Goal: Task Accomplishment & Management: Use online tool/utility

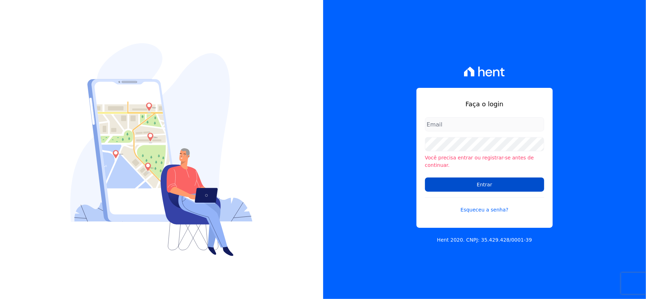
type input "[EMAIL_ADDRESS][DOMAIN_NAME]"
click at [481, 180] on input "Entrar" at bounding box center [484, 185] width 119 height 14
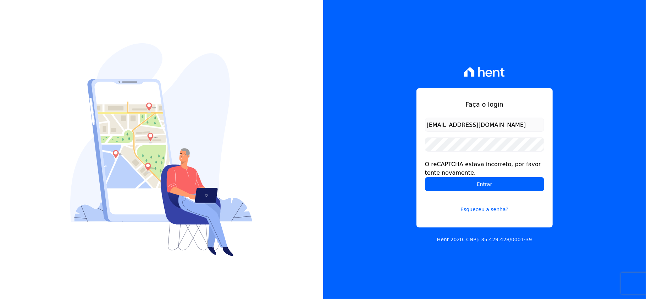
click at [407, 163] on div "Faça o login [EMAIL_ADDRESS][DOMAIN_NAME] O reCAPTCHA estava incorreto, por fav…" at bounding box center [484, 149] width 323 height 299
click at [463, 184] on input "Entrar" at bounding box center [484, 184] width 119 height 14
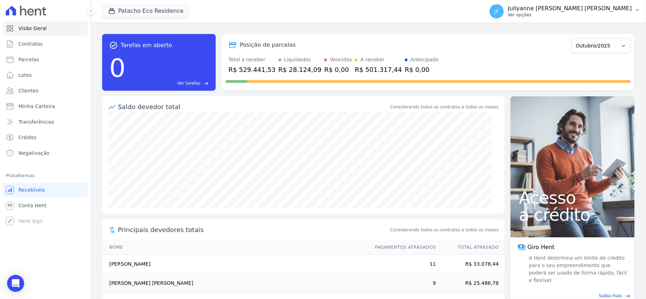
click at [619, 12] on p "Jullyanne Ferreira Melo" at bounding box center [570, 8] width 124 height 7
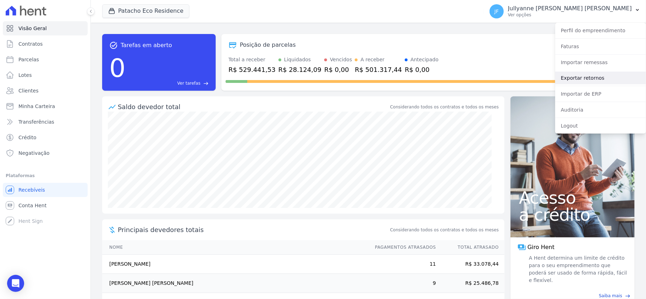
click at [590, 80] on link "Exportar retornos" at bounding box center [600, 78] width 91 height 13
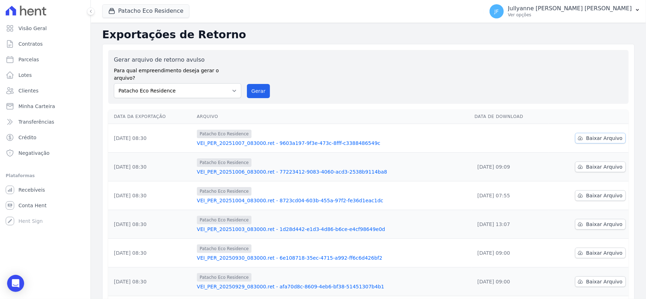
click at [590, 135] on span "Baixar Arquivo" at bounding box center [604, 138] width 37 height 7
